Goal: Navigation & Orientation: Find specific page/section

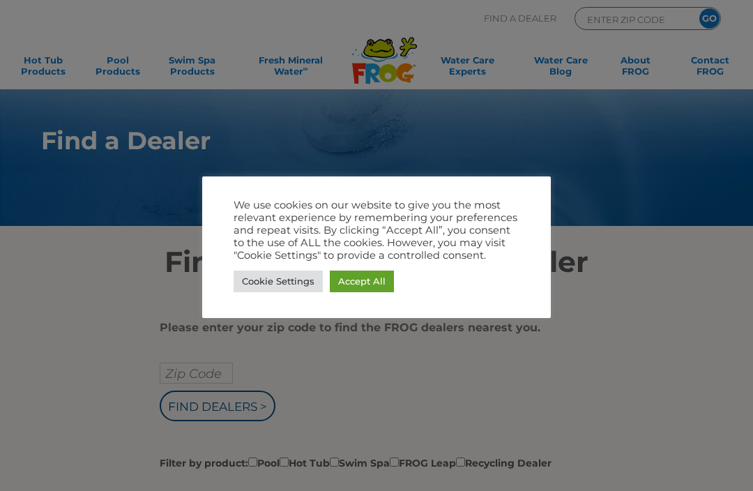
click at [181, 374] on div at bounding box center [376, 245] width 753 height 491
click at [265, 275] on link "Cookie Settings" at bounding box center [277, 281] width 89 height 22
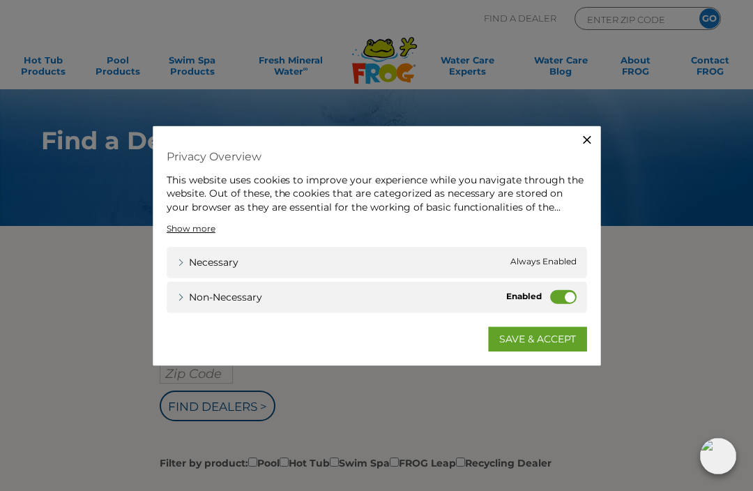
click at [521, 341] on link "SAVE & ACCEPT" at bounding box center [538, 339] width 99 height 25
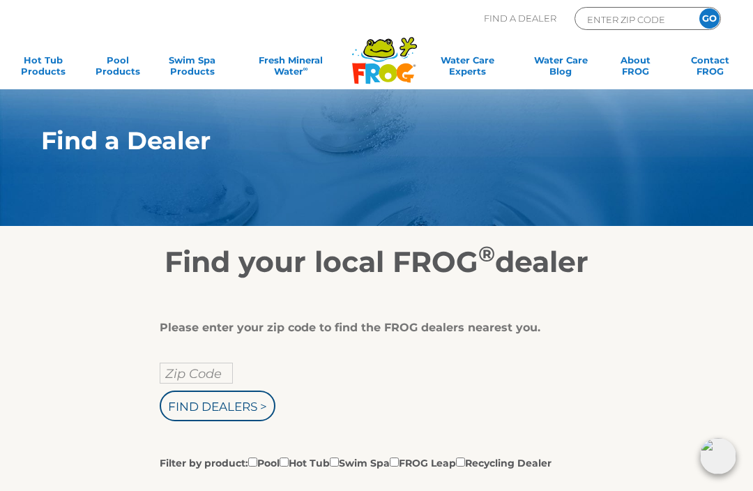
click at [180, 370] on input "Zip Code" at bounding box center [196, 372] width 73 height 21
type input "Zip Code"
click at [170, 372] on input "text" at bounding box center [196, 372] width 73 height 21
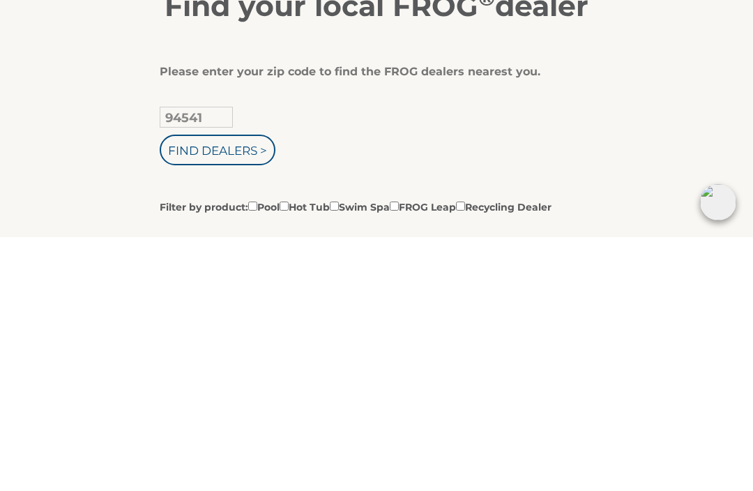
type input "94541"
click at [196, 388] on input "Find Dealers >" at bounding box center [218, 403] width 116 height 31
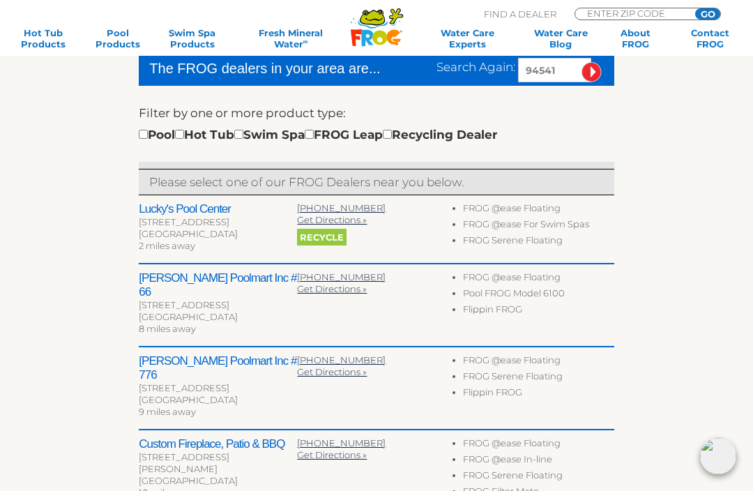
scroll to position [380, 0]
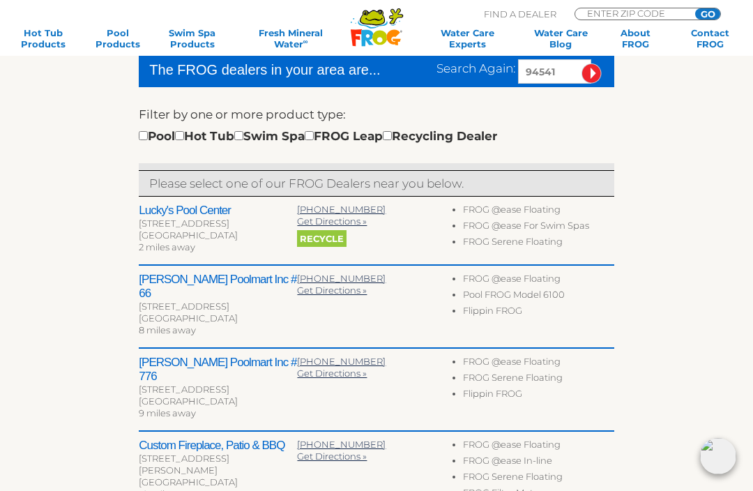
click at [592, 9] on input "ENTER ZIP CODE" at bounding box center [632, 13] width 94 height 10
type input "ENTER ZIP CODE"
click at [602, 15] on input "Zip Code Form" at bounding box center [632, 13] width 94 height 10
type input "94542"
click at [707, 14] on input "GO" at bounding box center [707, 13] width 25 height 11
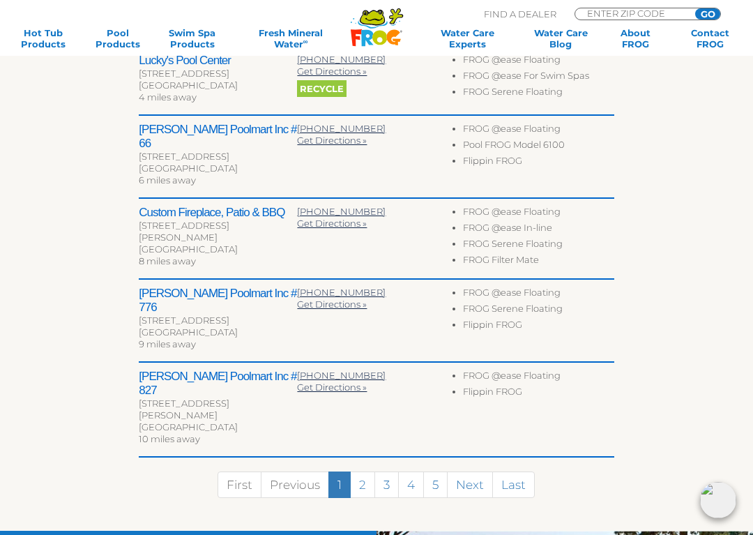
scroll to position [549, 0]
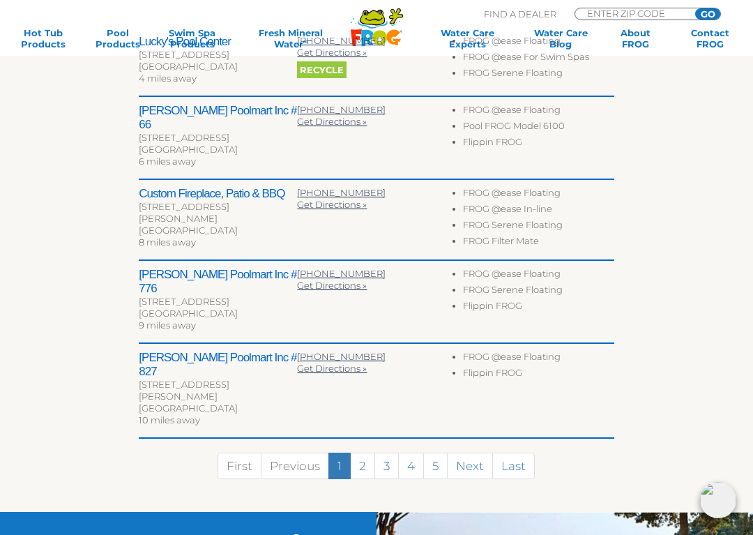
click at [27, 292] on div "To navigate the map with touch gestures double-tap and hold your finger on the …" at bounding box center [376, 120] width 712 height 781
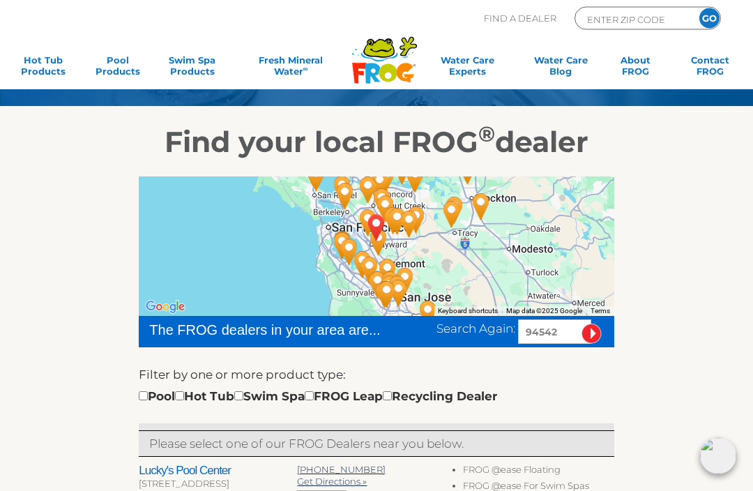
scroll to position [93, 0]
